Goal: Task Accomplishment & Management: Manage account settings

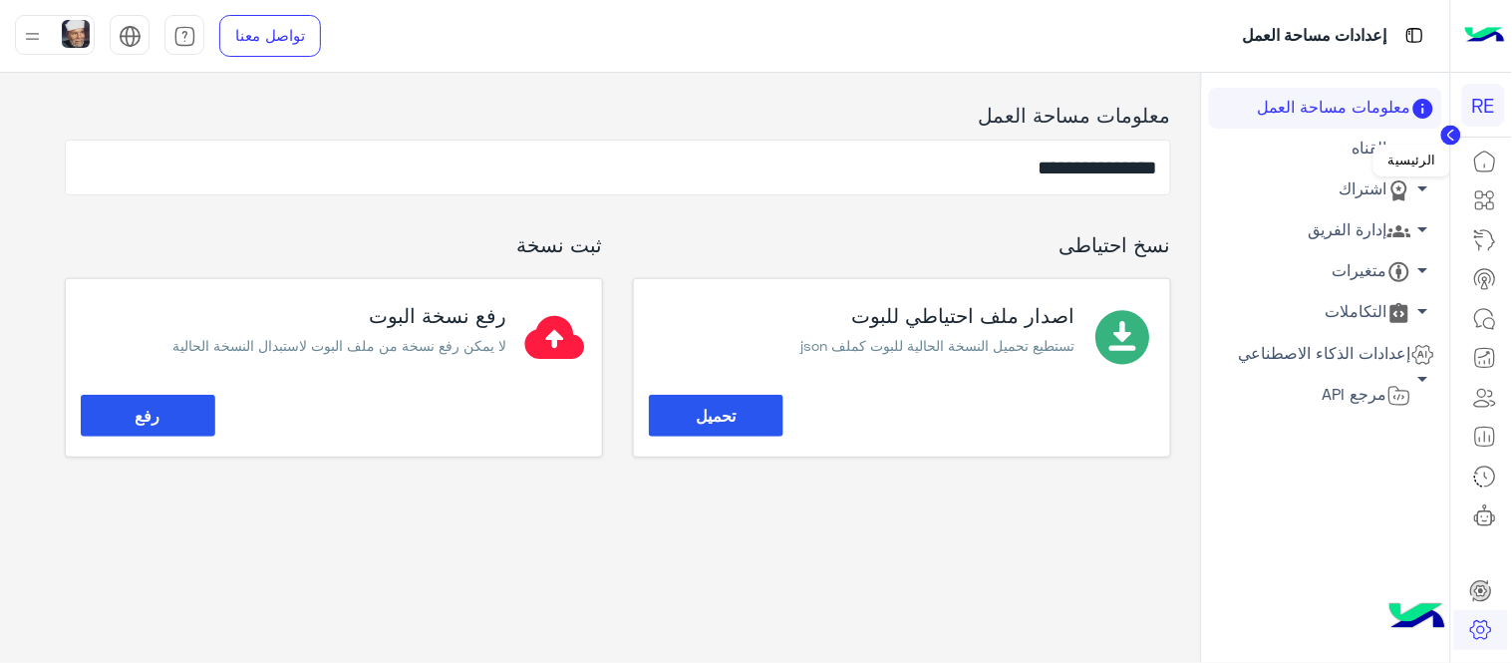
click at [1488, 155] on icon at bounding box center [1485, 162] width 24 height 24
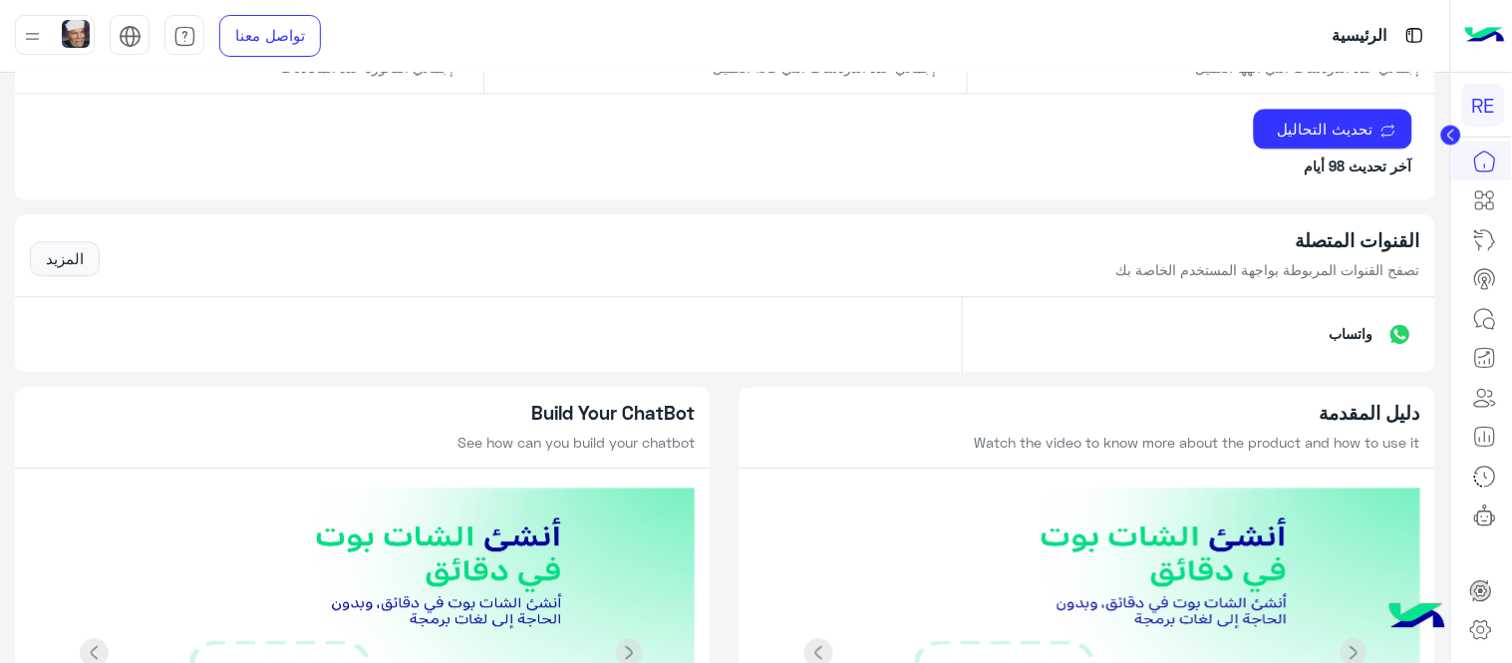
scroll to position [1159, 0]
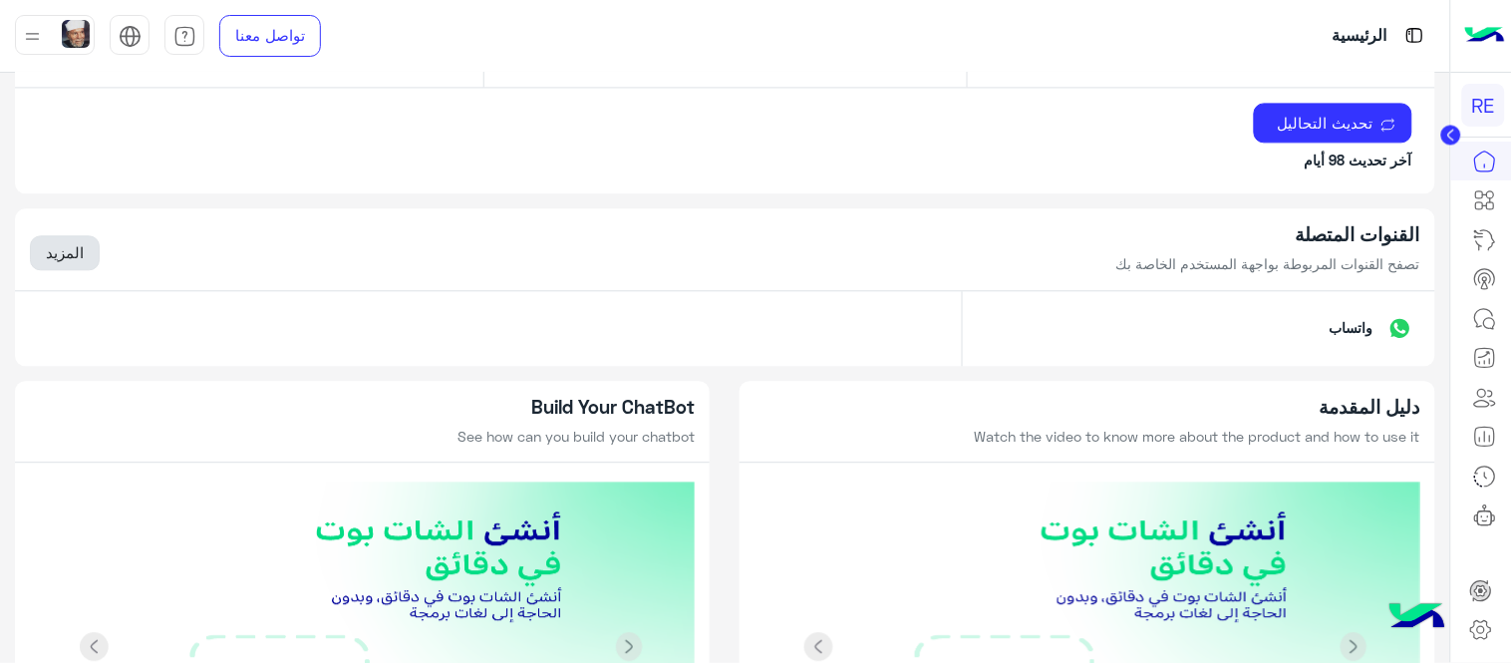
click at [46, 264] on link "المزيد" at bounding box center [65, 253] width 70 height 36
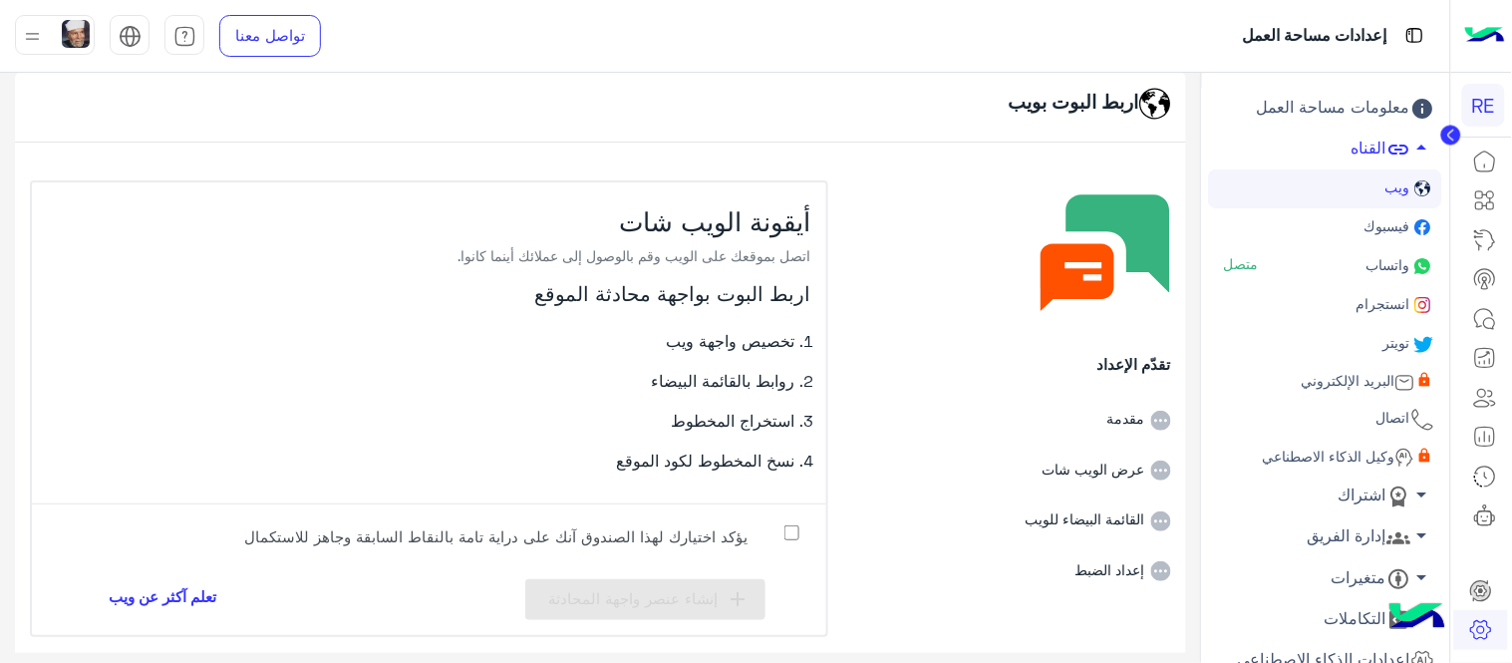
click at [1381, 226] on span "فيسبوك" at bounding box center [1387, 225] width 50 height 17
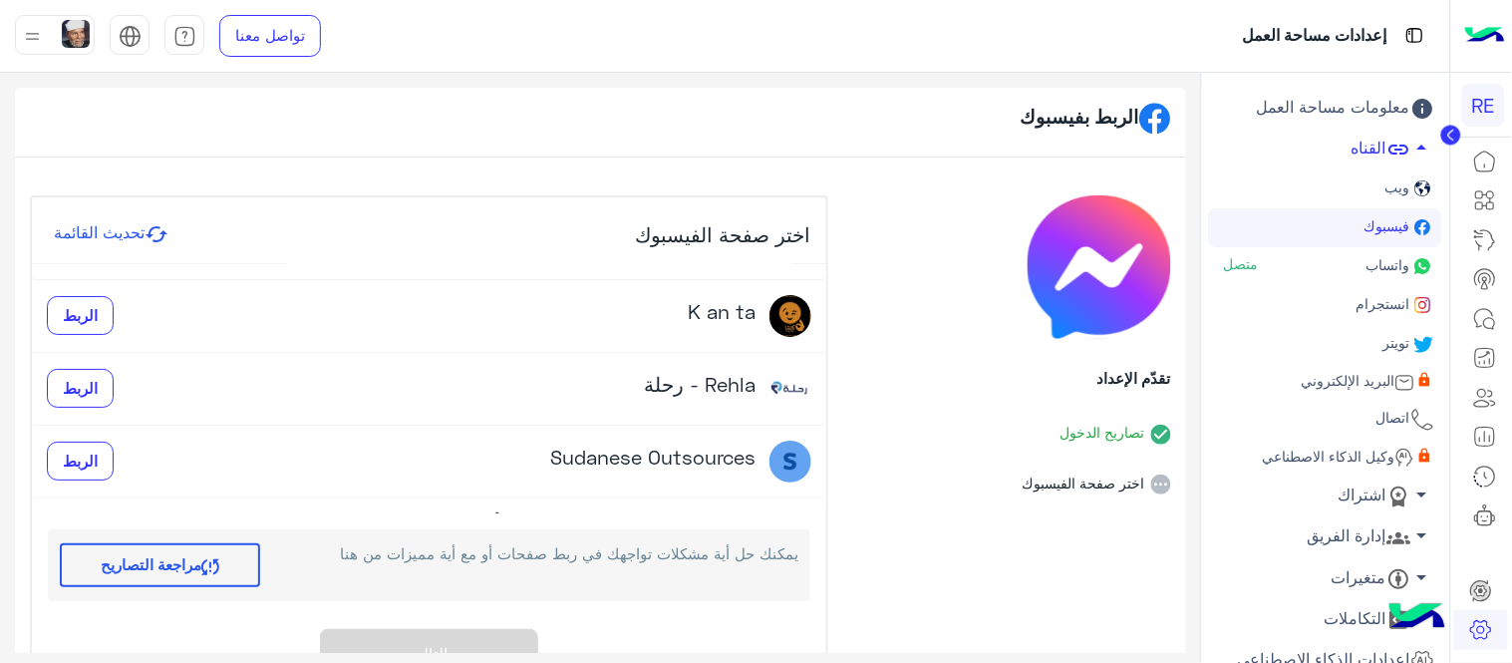
scroll to position [57, 0]
click at [86, 376] on button "الربط" at bounding box center [80, 389] width 67 height 40
click at [98, 391] on span "الربط" at bounding box center [80, 388] width 35 height 18
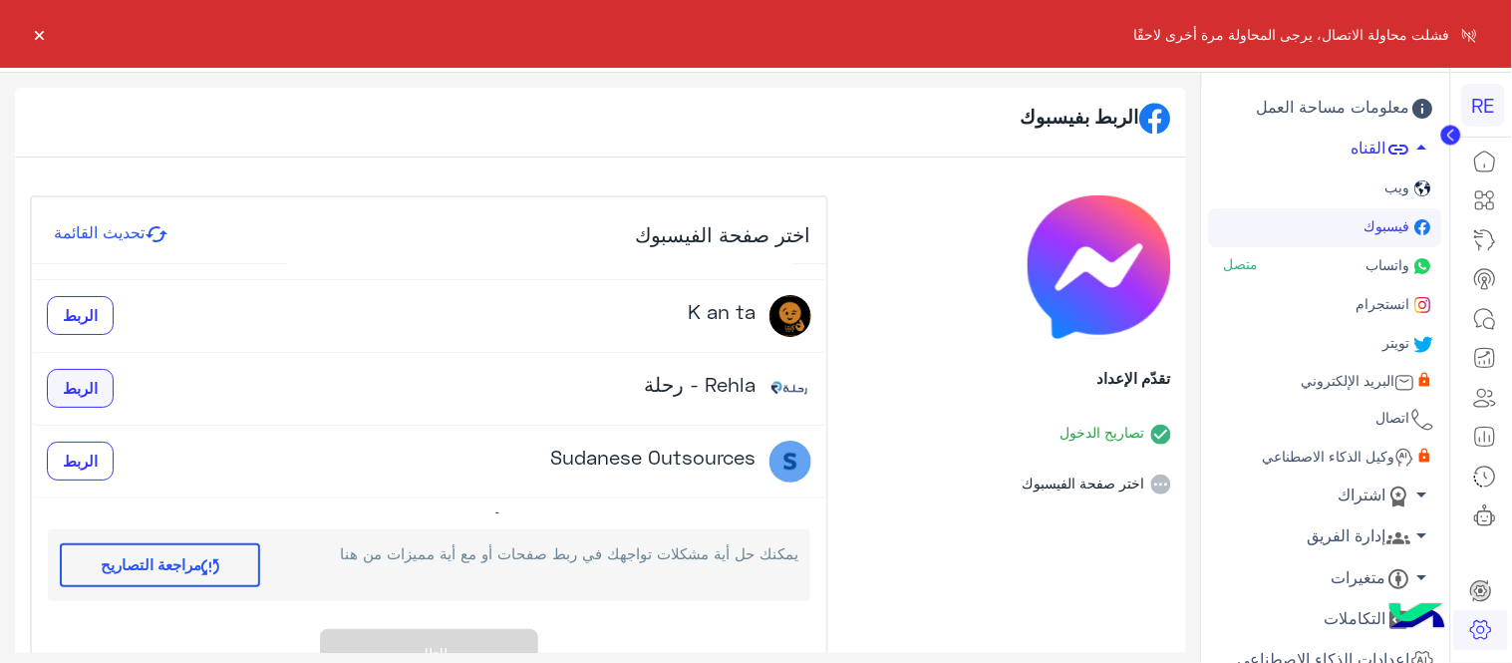
click at [98, 391] on span "الربط" at bounding box center [80, 388] width 35 height 18
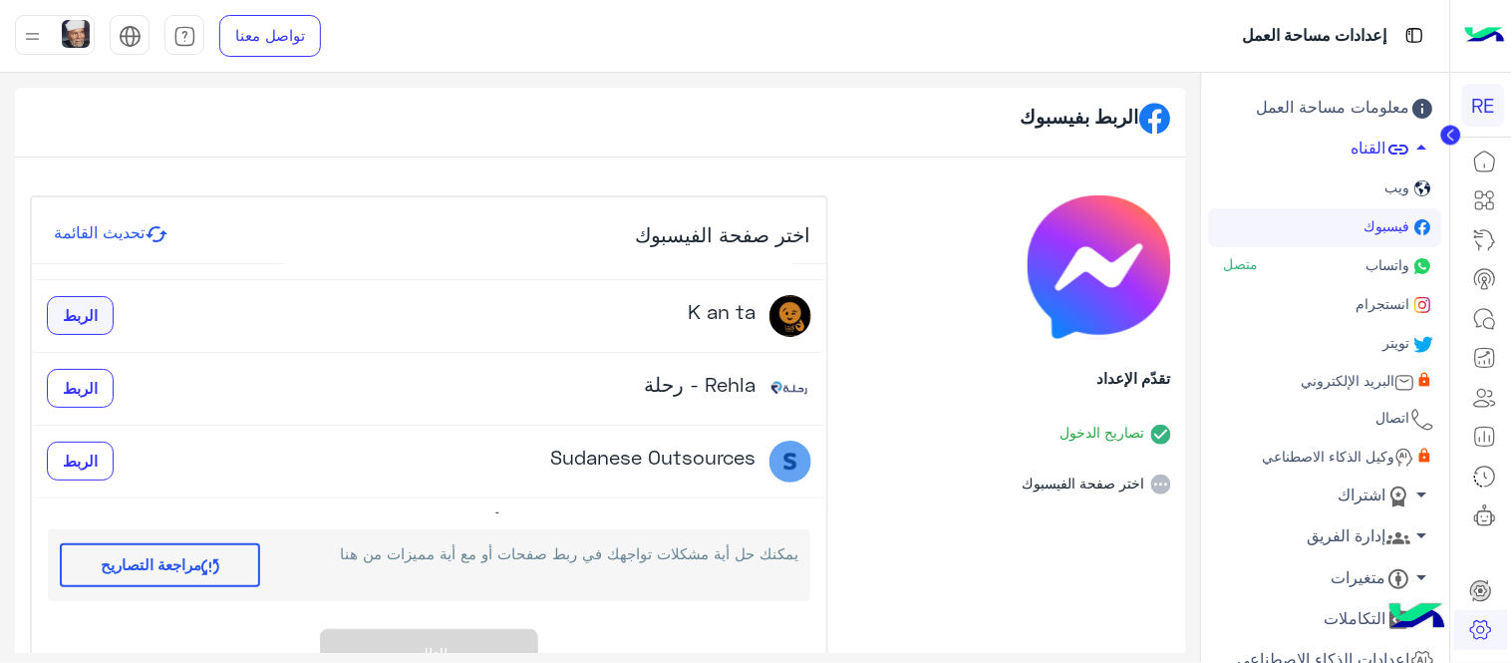
click at [88, 307] on span "الربط" at bounding box center [80, 315] width 35 height 18
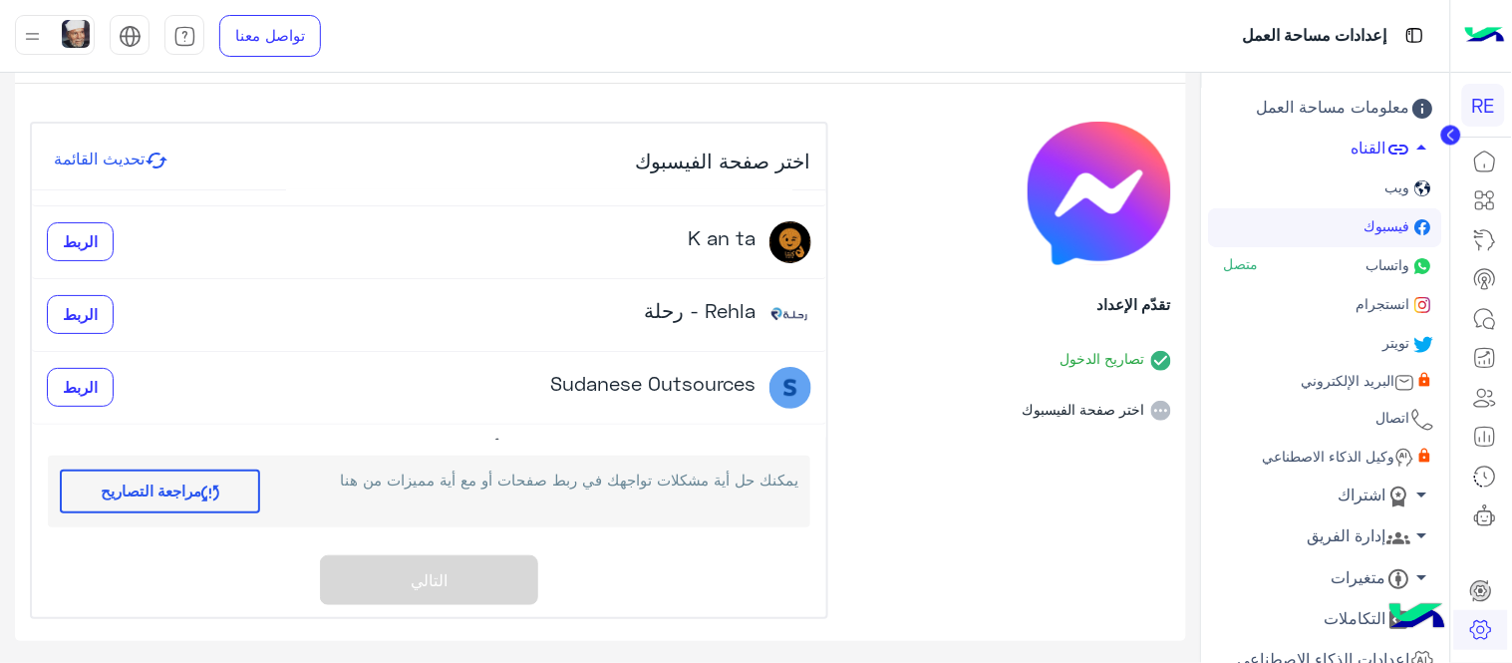
click at [1337, 443] on link "وكيل الذكاء الاصطناعي" at bounding box center [1325, 457] width 233 height 37
click at [1344, 460] on span "وكيل الذكاء الاصطناعي" at bounding box center [1327, 456] width 137 height 17
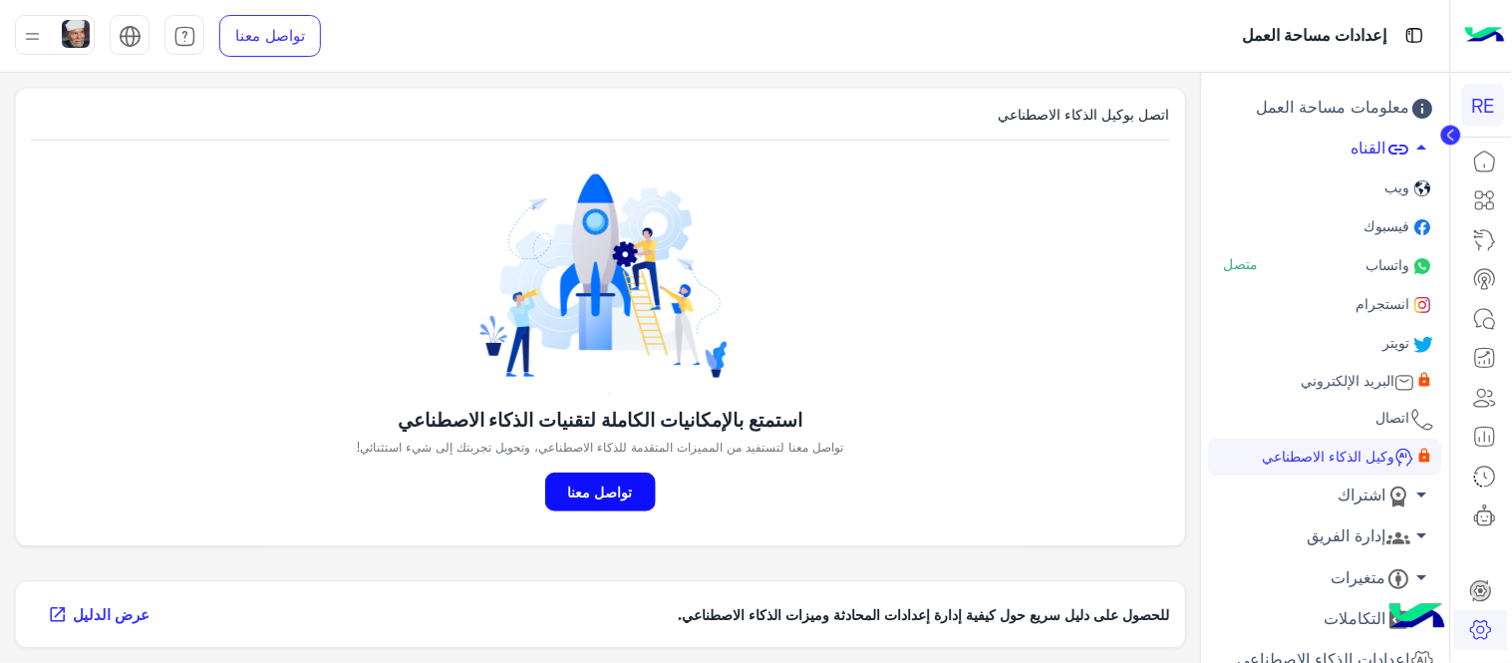
click at [1391, 453] on span "وكيل الذكاء الاصطناعي" at bounding box center [1327, 456] width 137 height 17
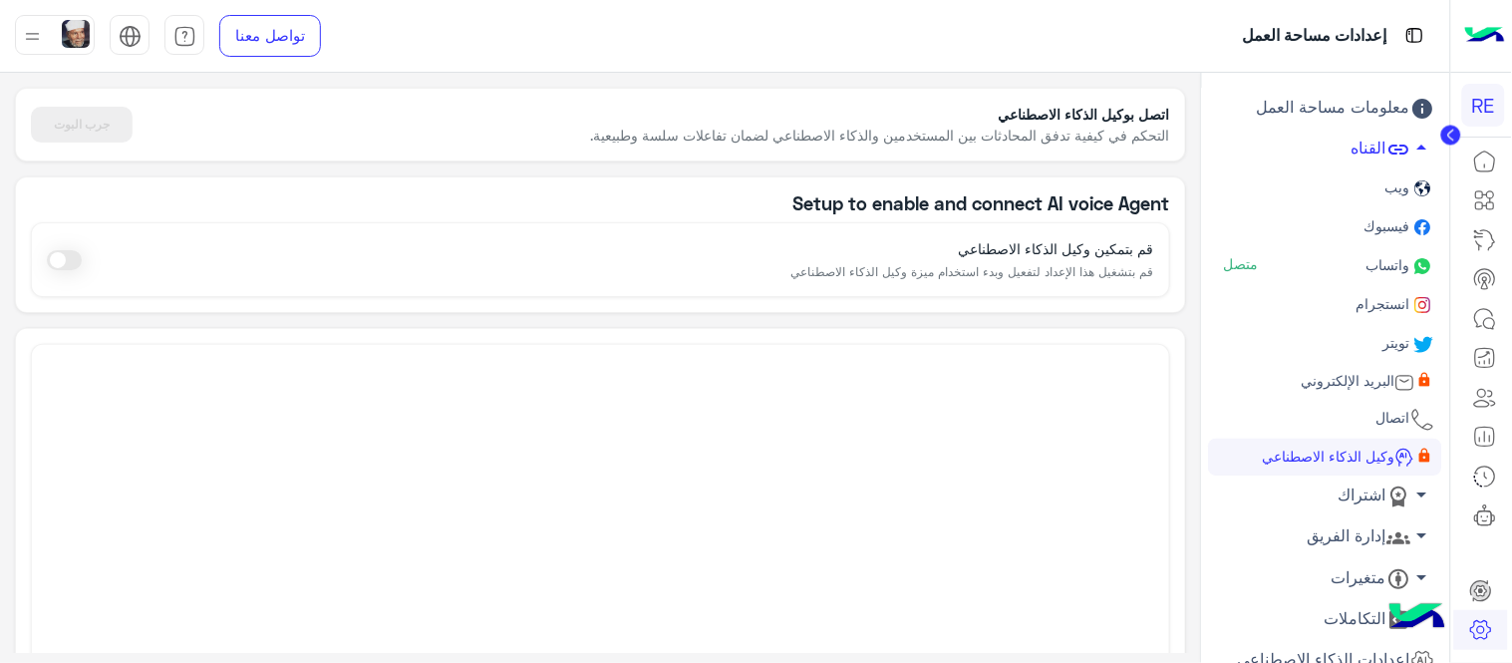
click at [80, 261] on span at bounding box center [64, 260] width 35 height 20
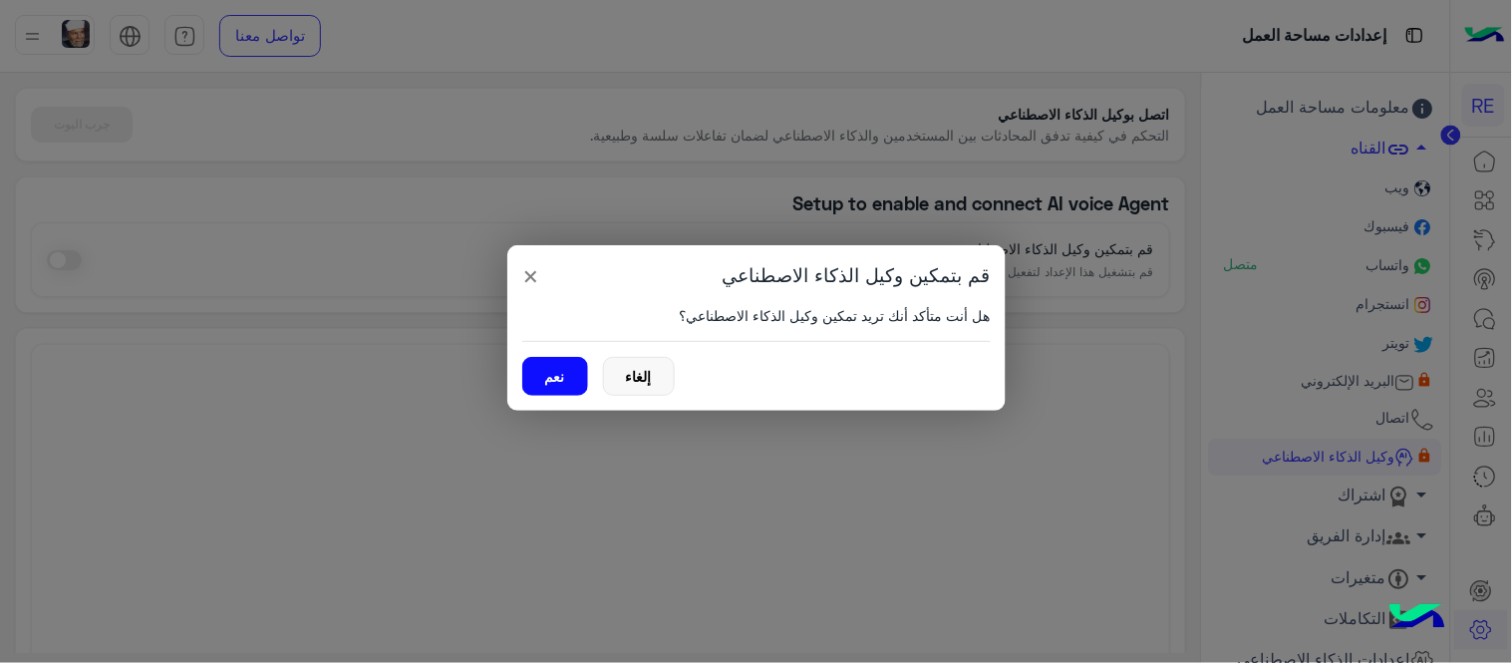
click at [561, 377] on button "نعم" at bounding box center [555, 376] width 66 height 39
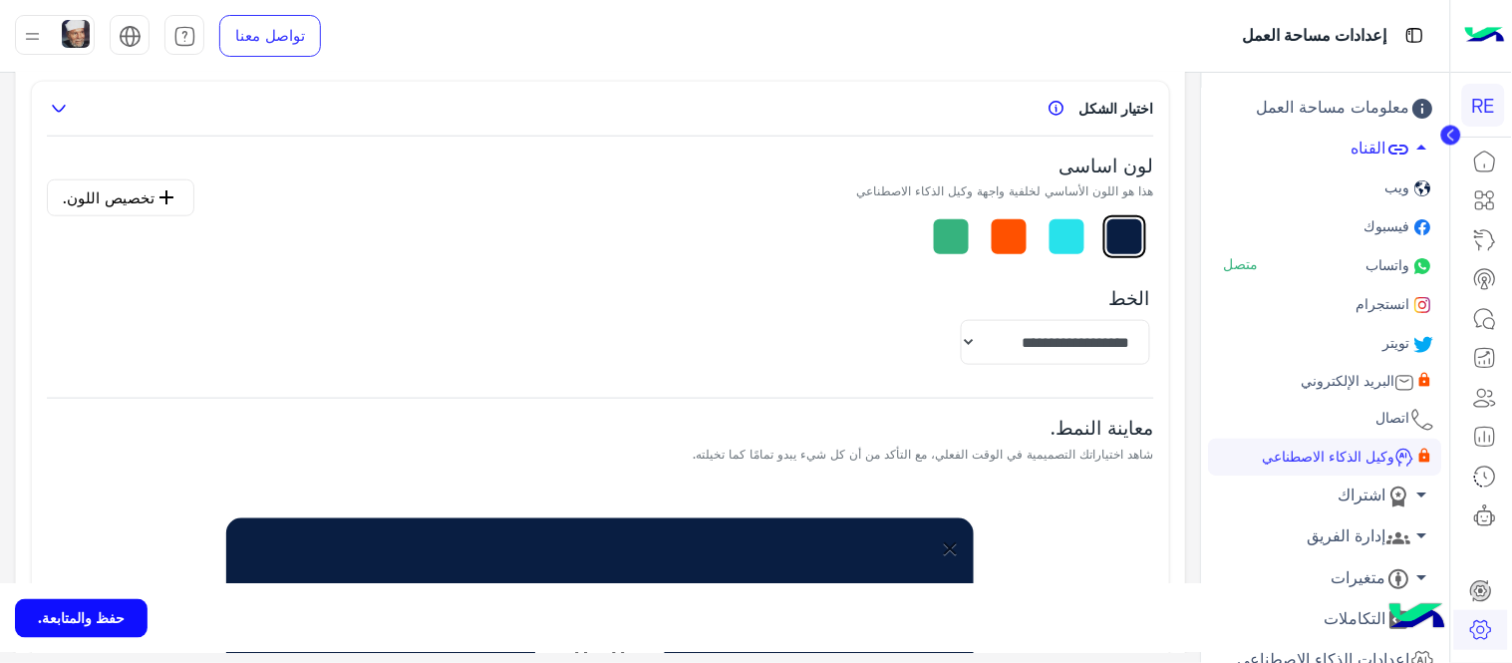
scroll to position [465, 0]
click at [1051, 347] on select "**********" at bounding box center [1055, 341] width 189 height 45
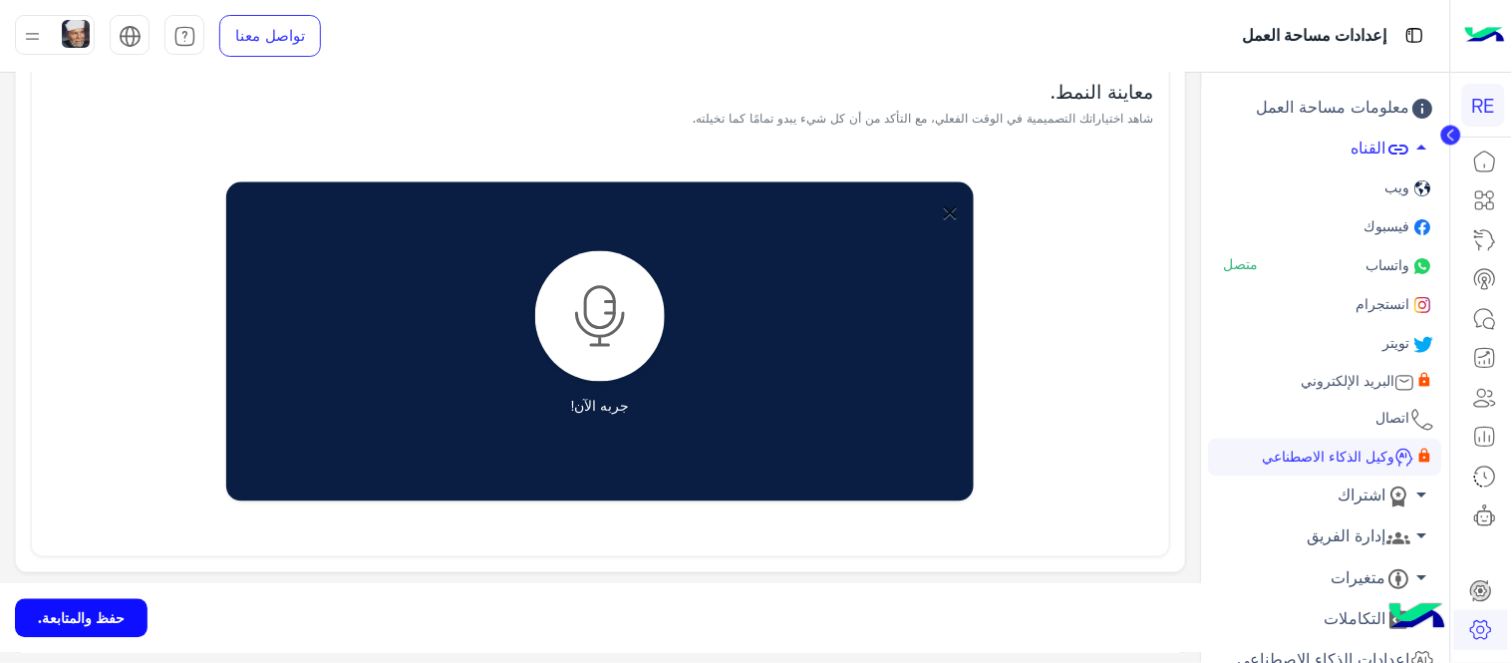
scroll to position [801, 0]
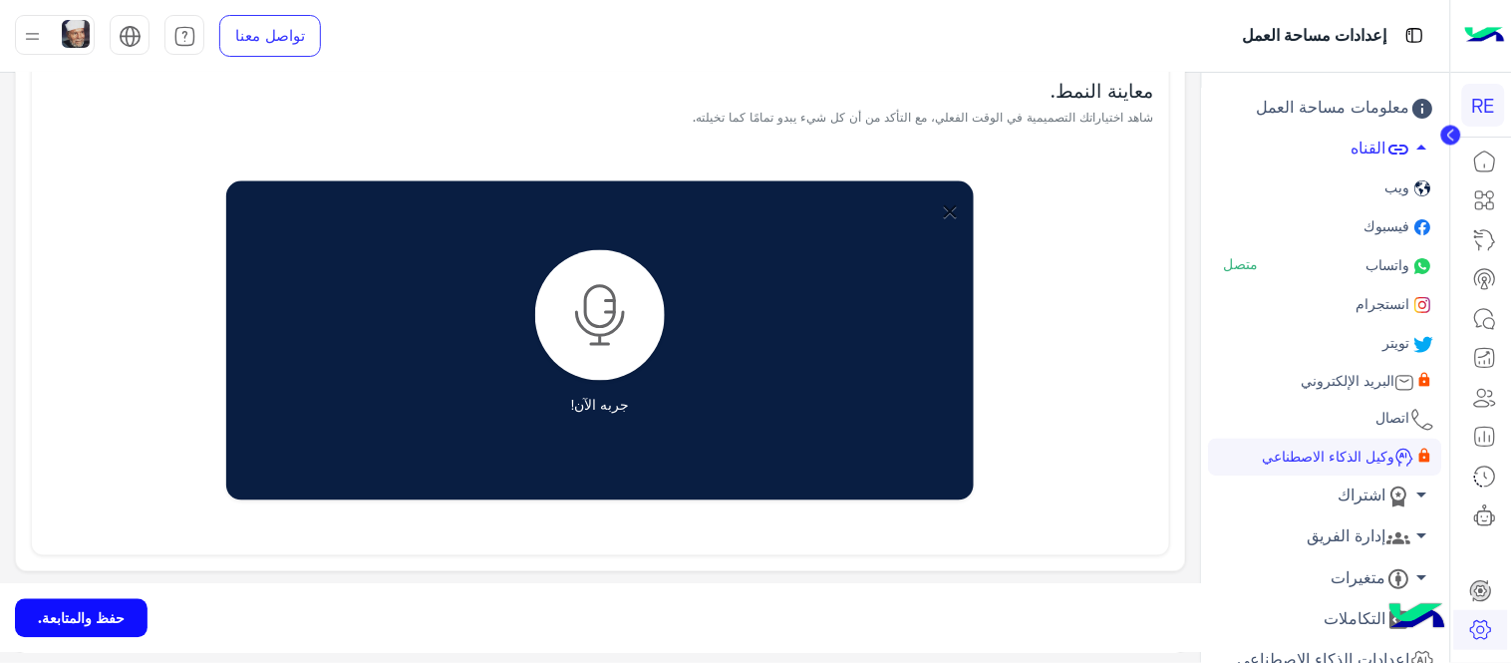
click at [536, 324] on div "جربه الآن!" at bounding box center [600, 340] width 748 height 319
click at [594, 346] on img at bounding box center [600, 315] width 130 height 131
click at [595, 390] on div "جربه الآن!" at bounding box center [600, 340] width 748 height 319
click at [601, 420] on div "جربه الآن!" at bounding box center [600, 340] width 748 height 319
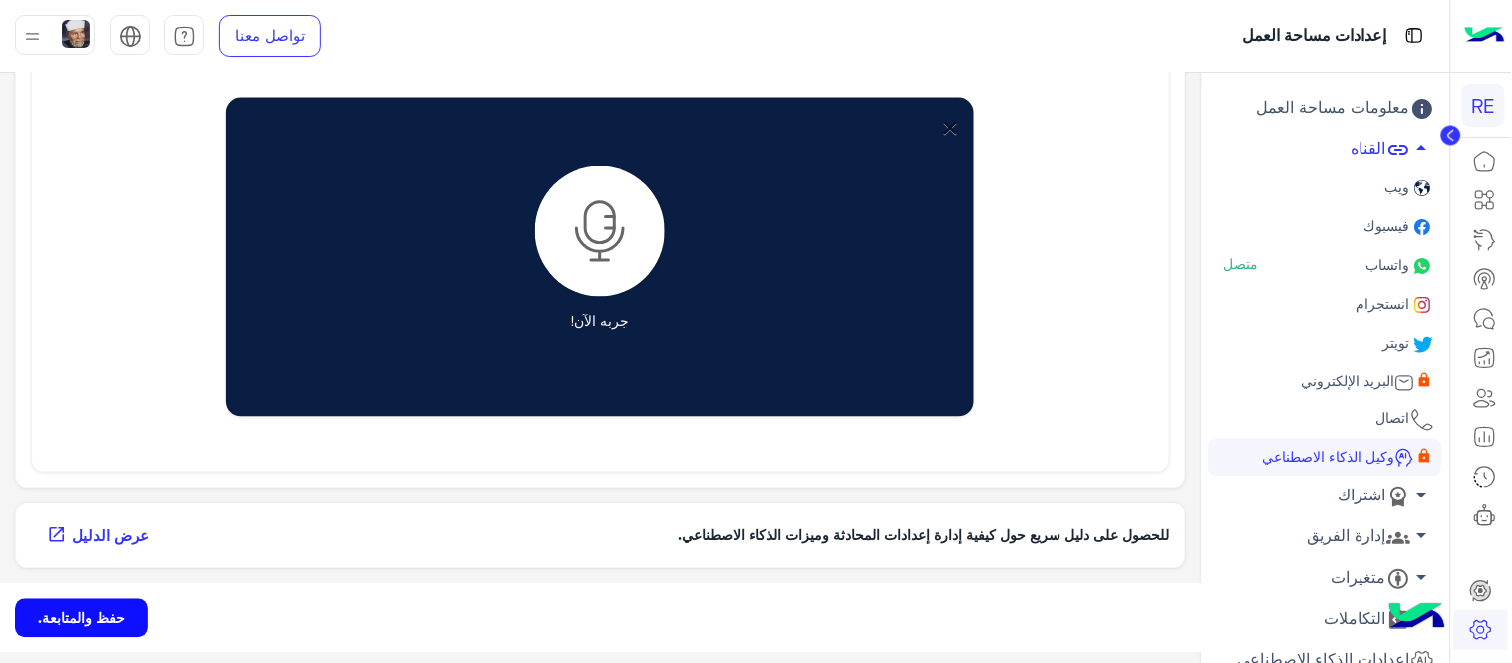
scroll to position [883, 0]
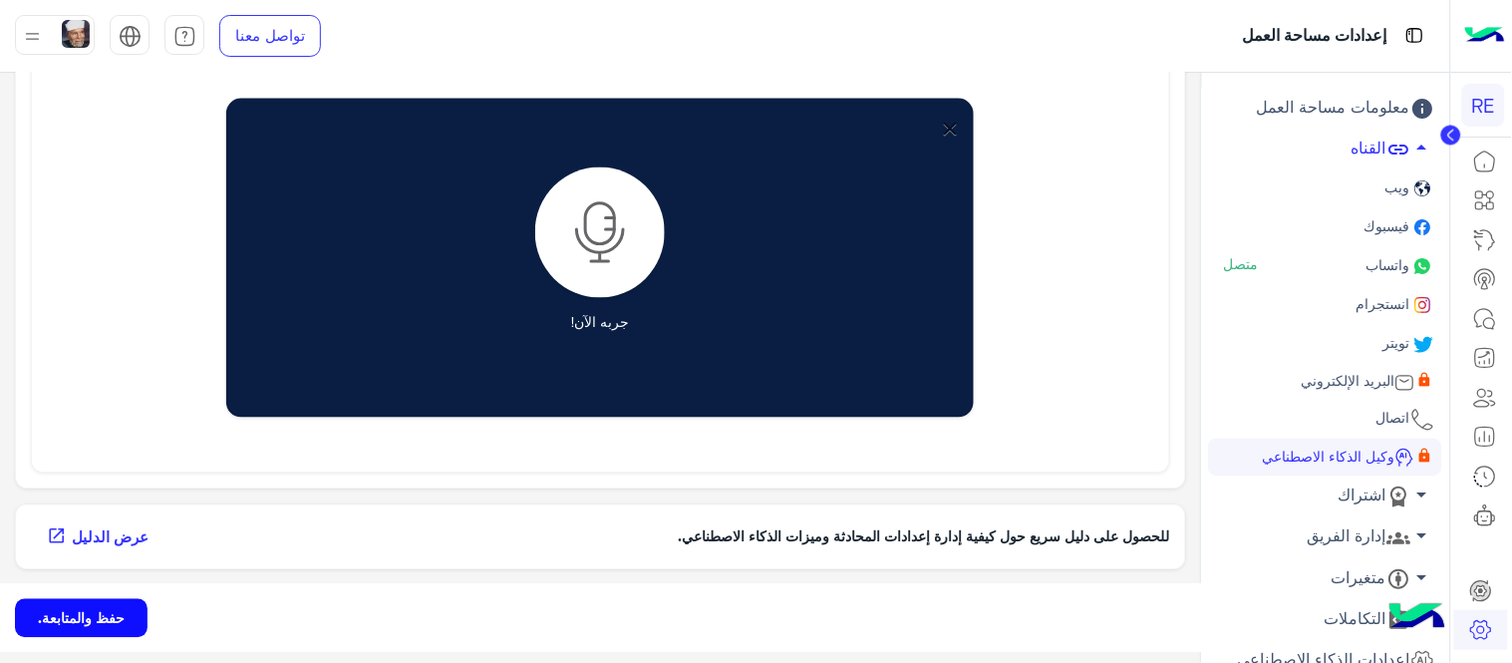
click at [95, 528] on span "عرض الدليل" at bounding box center [110, 537] width 77 height 23
click at [113, 524] on link "عرض الدليل open_in_new" at bounding box center [96, 537] width 130 height 34
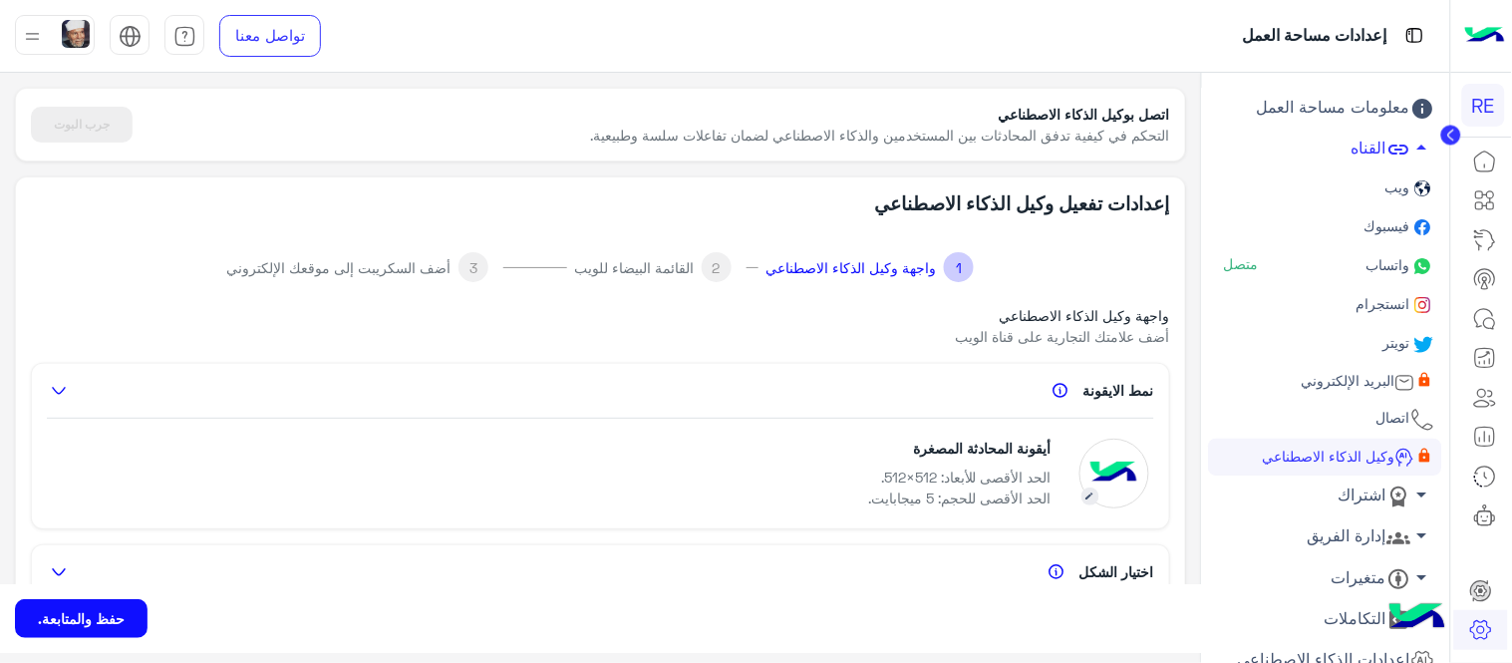
scroll to position [1, 0]
click at [96, 132] on div "جرب البوت" at bounding box center [82, 124] width 102 height 36
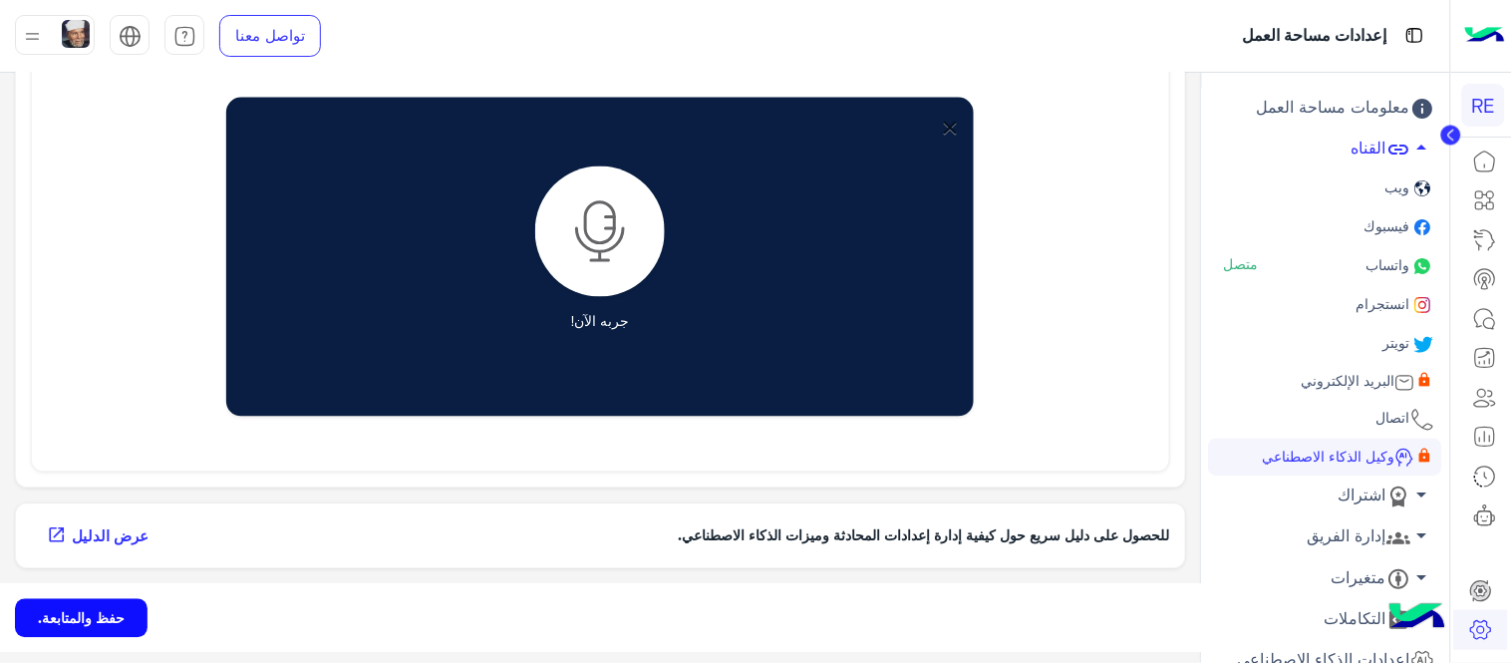
scroll to position [883, 0]
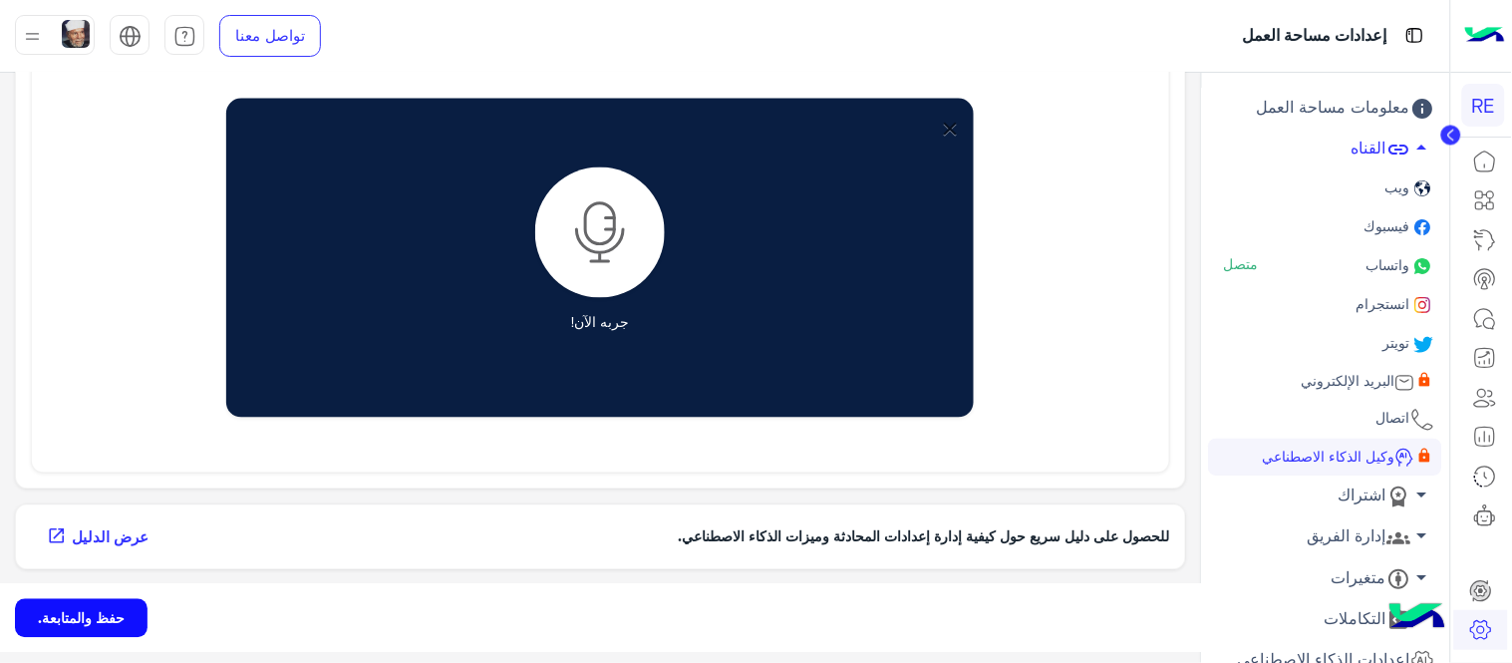
click at [72, 527] on span "open_in_new" at bounding box center [57, 537] width 30 height 20
